Goal: Navigation & Orientation: Find specific page/section

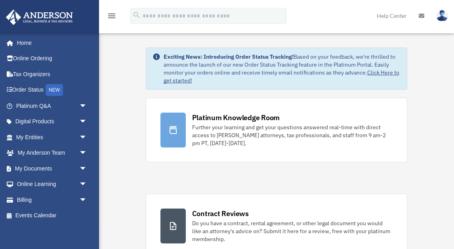
click at [444, 13] on img at bounding box center [443, 16] width 12 height 12
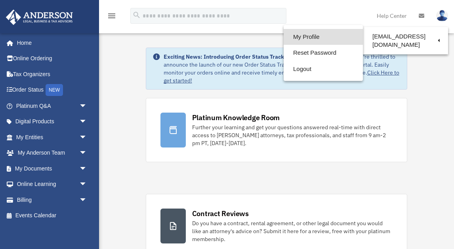
click at [307, 38] on link "My Profile" at bounding box center [323, 37] width 79 height 16
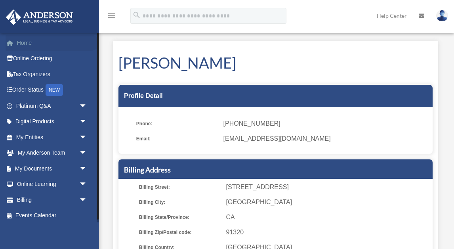
click at [33, 43] on link "Home" at bounding box center [53, 43] width 94 height 16
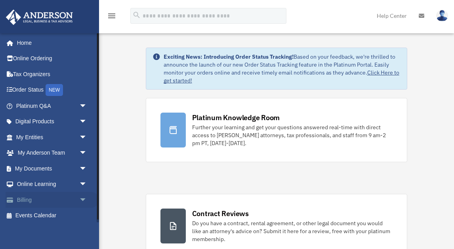
click at [81, 197] on span "arrow_drop_down" at bounding box center [87, 200] width 16 height 16
click at [60, 215] on link "$ Open Invoices" at bounding box center [55, 216] width 88 height 16
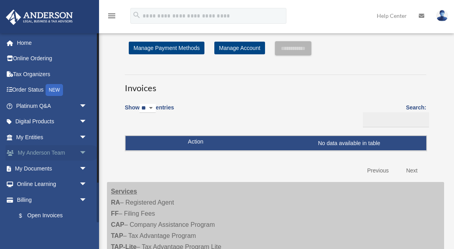
click at [84, 150] on span "arrow_drop_down" at bounding box center [87, 153] width 16 height 16
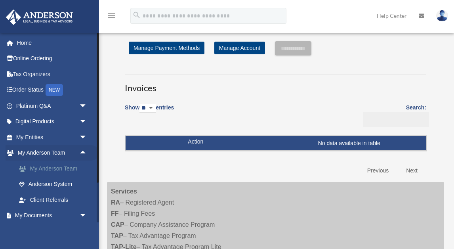
click at [76, 172] on link "My Anderson Team" at bounding box center [55, 169] width 88 height 16
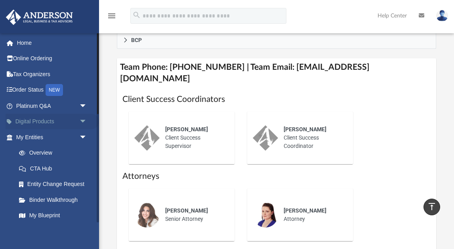
scroll to position [334, 0]
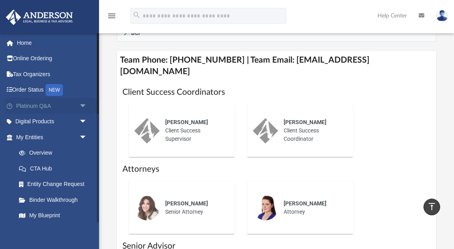
click at [33, 106] on link "Platinum Q&A arrow_drop_down" at bounding box center [53, 106] width 94 height 16
click at [85, 105] on span "arrow_drop_down" at bounding box center [87, 106] width 16 height 16
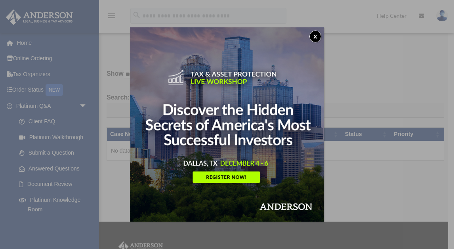
click at [318, 35] on button "x" at bounding box center [316, 37] width 12 height 12
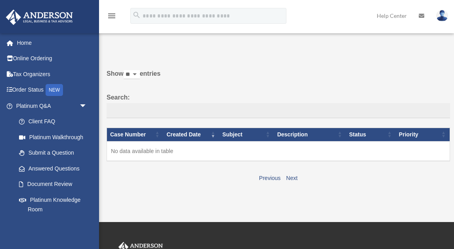
click at [114, 17] on icon "menu" at bounding box center [112, 16] width 10 height 10
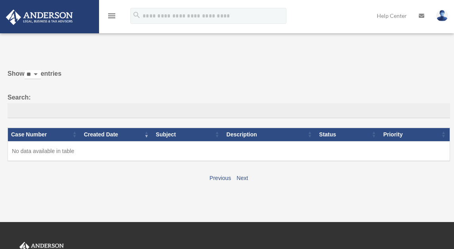
click at [113, 16] on icon "menu" at bounding box center [112, 16] width 10 height 10
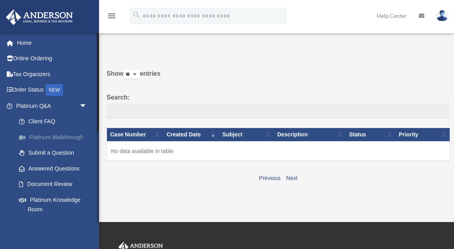
click at [63, 137] on link "Platinum Walkthrough" at bounding box center [55, 137] width 88 height 16
